Goal: Task Accomplishment & Management: Manage account settings

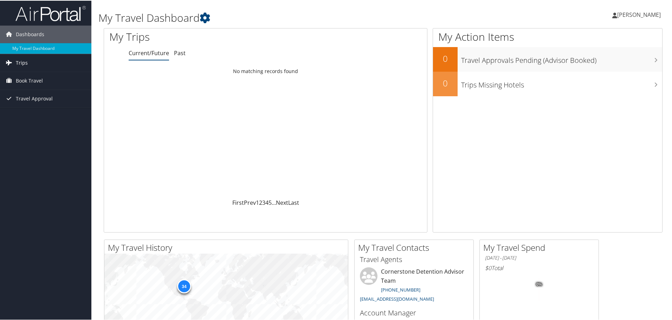
click at [22, 58] on span "Trips" at bounding box center [22, 62] width 12 height 18
click at [28, 72] on link "Current/Future Trips" at bounding box center [45, 76] width 91 height 11
